Goal: Contribute content

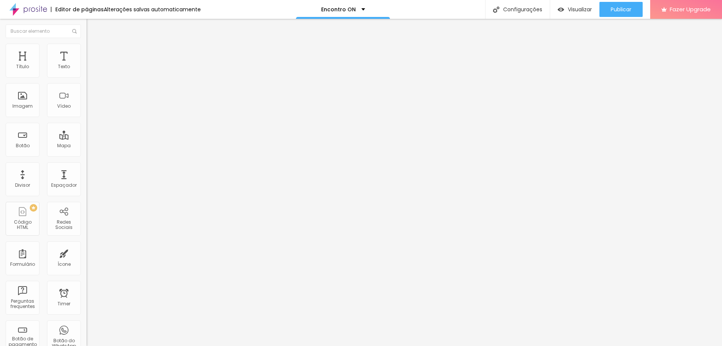
click at [86, 155] on input "[URL][DOMAIN_NAME]" at bounding box center [131, 151] width 90 height 8
paste input "[DOMAIN_NAME][URL]"
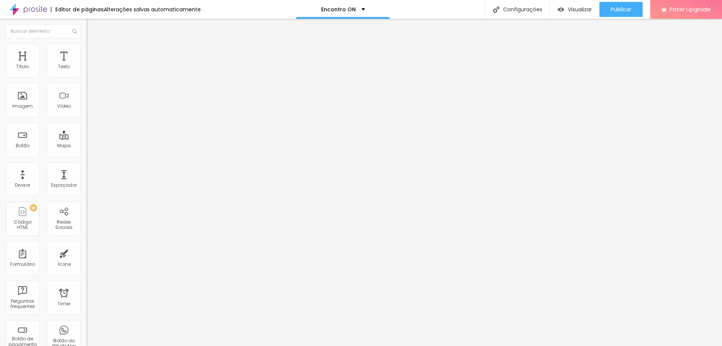
type input "[URL][DOMAIN_NAME]"
click at [86, 155] on input "[URL][DOMAIN_NAME]" at bounding box center [131, 151] width 90 height 8
paste input "[DOMAIN_NAME][URL]"
type input "[URL][DOMAIN_NAME]"
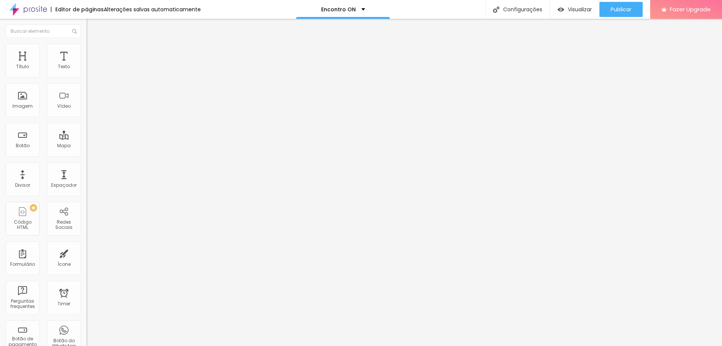
click at [93, 52] on span "Estilo" at bounding box center [99, 48] width 12 height 6
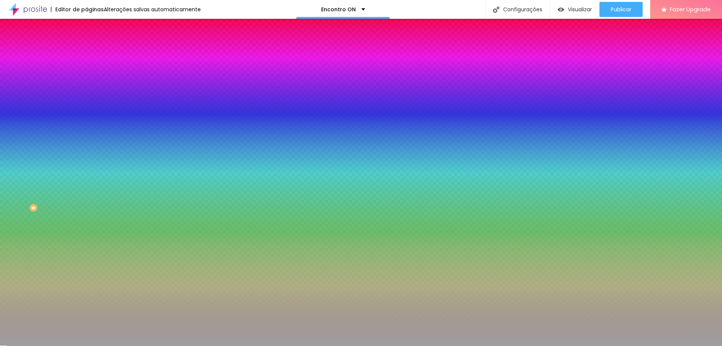
click at [93, 53] on span "Avançado" at bounding box center [105, 56] width 25 height 6
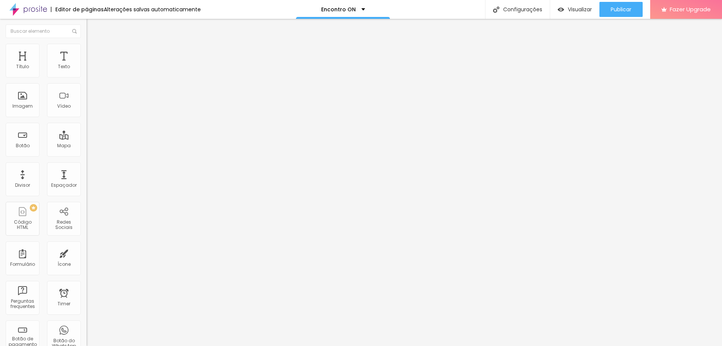
click at [86, 323] on div at bounding box center [129, 323] width 86 height 0
click at [86, 328] on div at bounding box center [129, 328] width 86 height 0
click at [86, 332] on div at bounding box center [129, 332] width 86 height 0
click at [618, 12] on span "Publicar" at bounding box center [621, 9] width 21 height 6
click at [86, 51] on img at bounding box center [89, 54] width 7 height 7
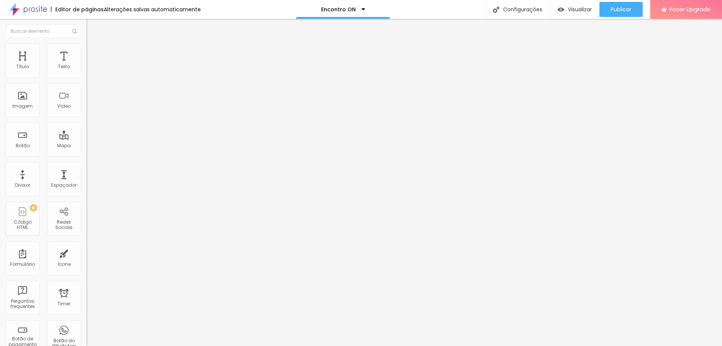
click at [86, 323] on div at bounding box center [129, 323] width 86 height 0
click at [86, 328] on div at bounding box center [129, 328] width 86 height 0
click at [86, 332] on div at bounding box center [129, 332] width 86 height 0
click at [86, 51] on img at bounding box center [89, 54] width 7 height 7
click at [86, 319] on li "Celular" at bounding box center [129, 321] width 86 height 5
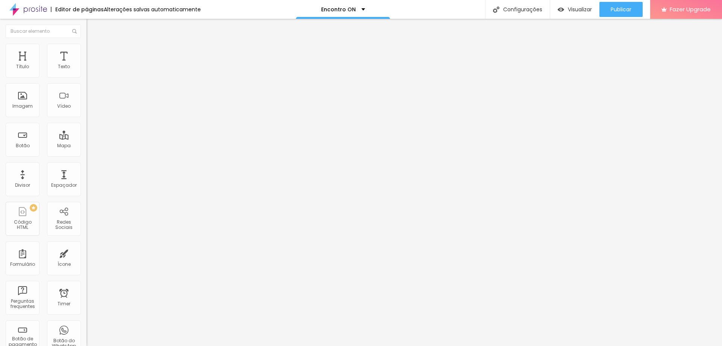
click at [86, 323] on div at bounding box center [129, 323] width 86 height 0
click at [86, 328] on div at bounding box center [129, 328] width 86 height 0
click at [86, 332] on div at bounding box center [129, 332] width 86 height 0
click at [86, 51] on img at bounding box center [89, 54] width 7 height 7
click at [86, 323] on div at bounding box center [129, 323] width 86 height 0
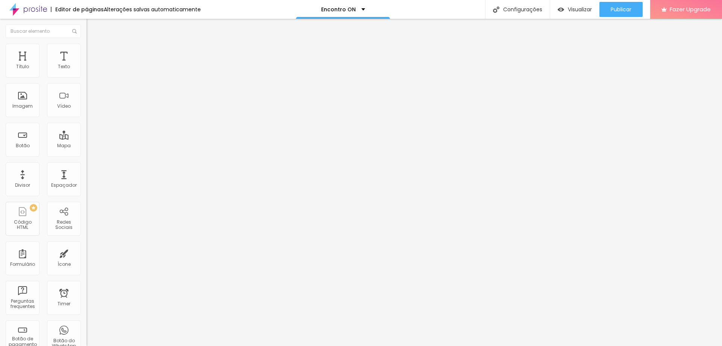
click at [86, 328] on div at bounding box center [129, 328] width 86 height 0
click at [86, 332] on div at bounding box center [129, 332] width 86 height 0
click at [93, 53] on span "Avançado" at bounding box center [105, 56] width 25 height 6
click at [86, 323] on div at bounding box center [129, 323] width 86 height 0
click at [86, 328] on div at bounding box center [129, 328] width 86 height 0
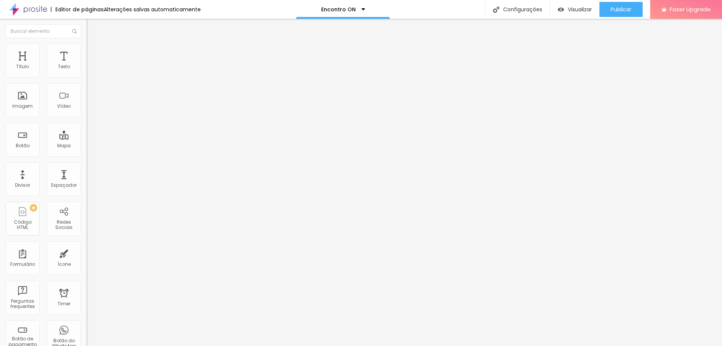
click at [86, 332] on div at bounding box center [129, 332] width 86 height 0
click at [621, 14] on div "Publicar" at bounding box center [621, 9] width 21 height 15
click at [620, 8] on span "Publicar" at bounding box center [621, 9] width 21 height 6
click at [615, 14] on div "Publicar" at bounding box center [621, 9] width 21 height 15
